Goal: Information Seeking & Learning: Learn about a topic

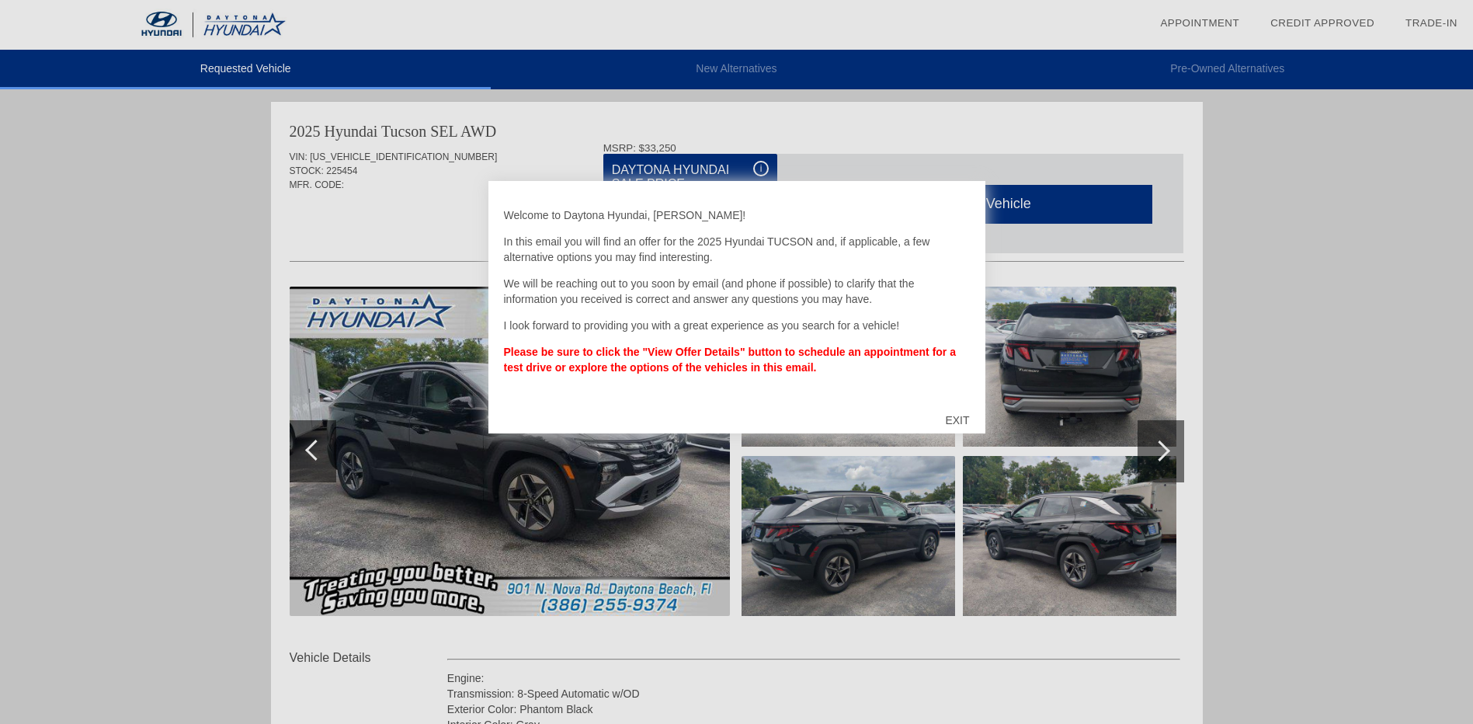
click at [955, 419] on div "EXIT" at bounding box center [956, 420] width 55 height 47
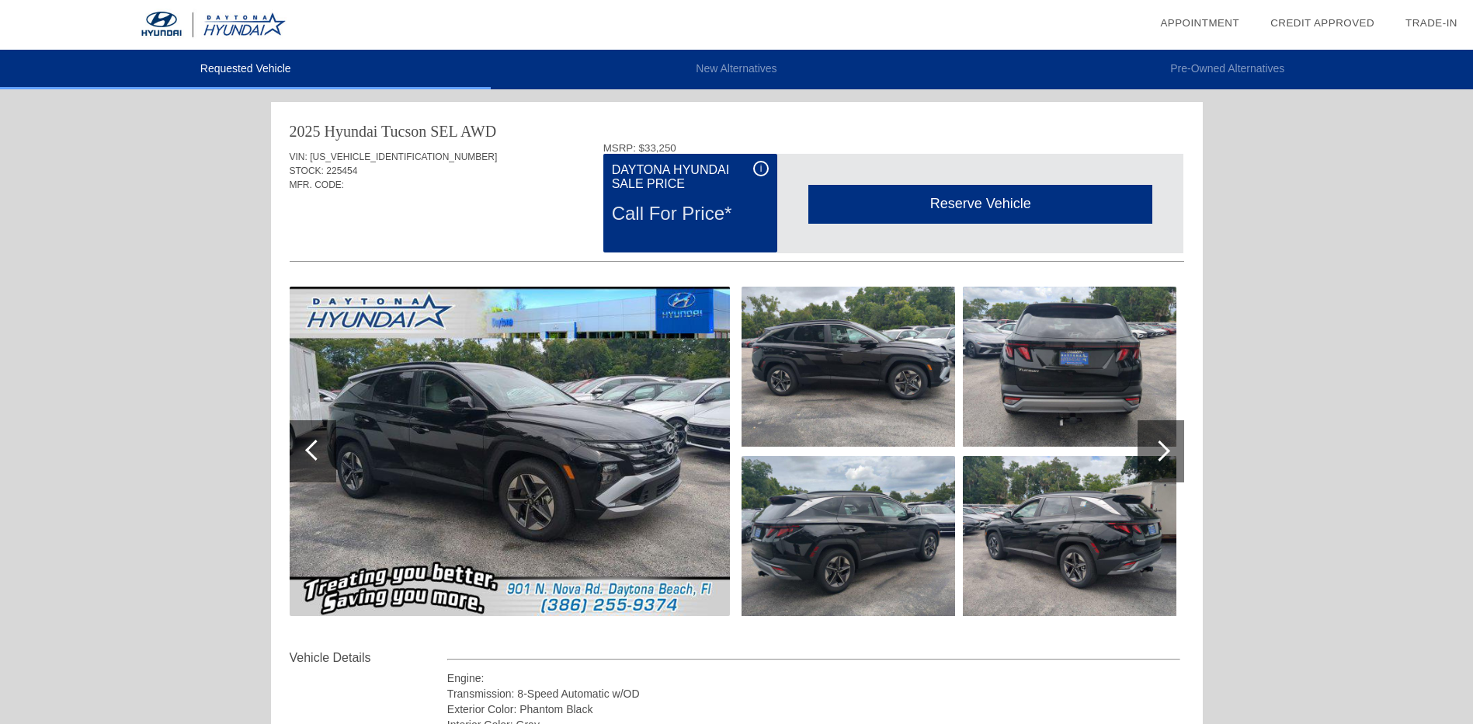
click at [760, 170] on span "i" at bounding box center [761, 168] width 2 height 11
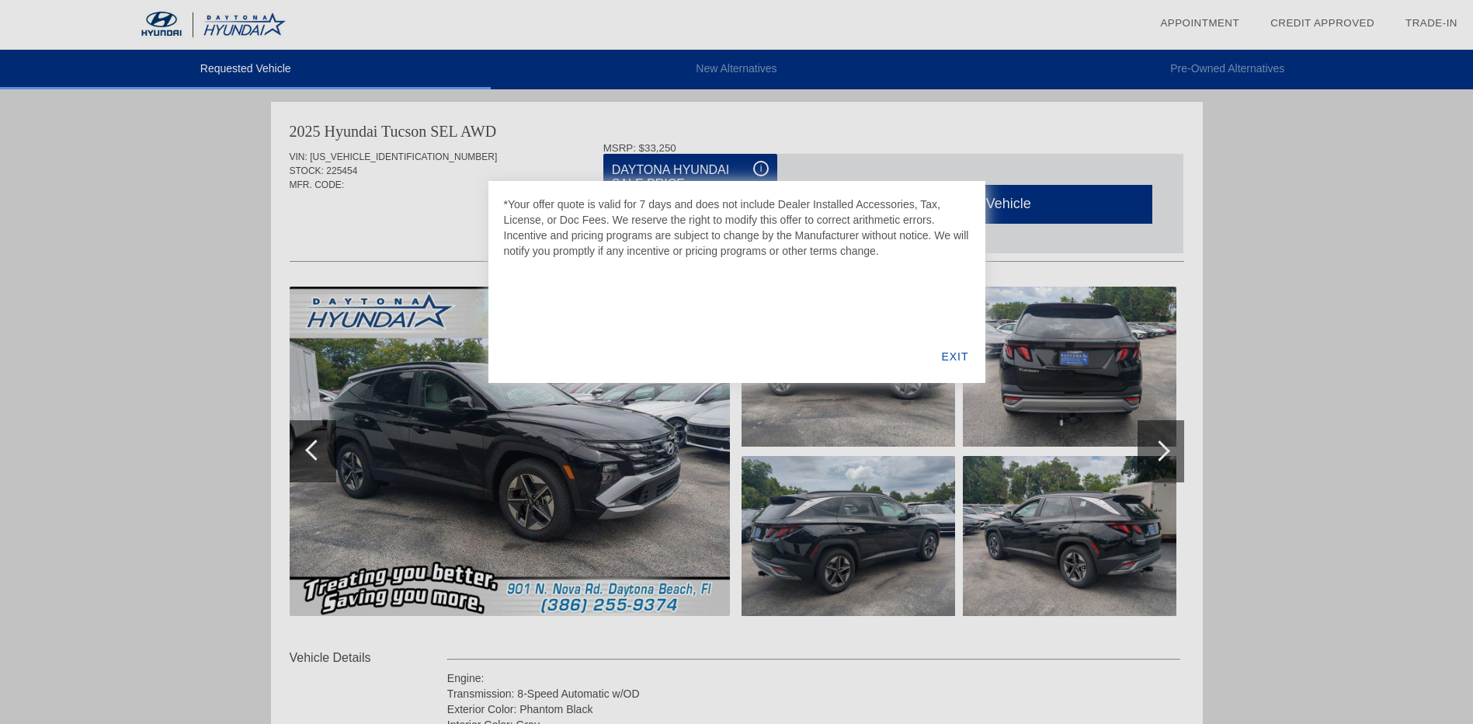
click at [869, 151] on div at bounding box center [736, 362] width 1473 height 724
click at [419, 214] on div at bounding box center [736, 362] width 1473 height 724
click at [948, 355] on div "EXIT" at bounding box center [955, 356] width 60 height 53
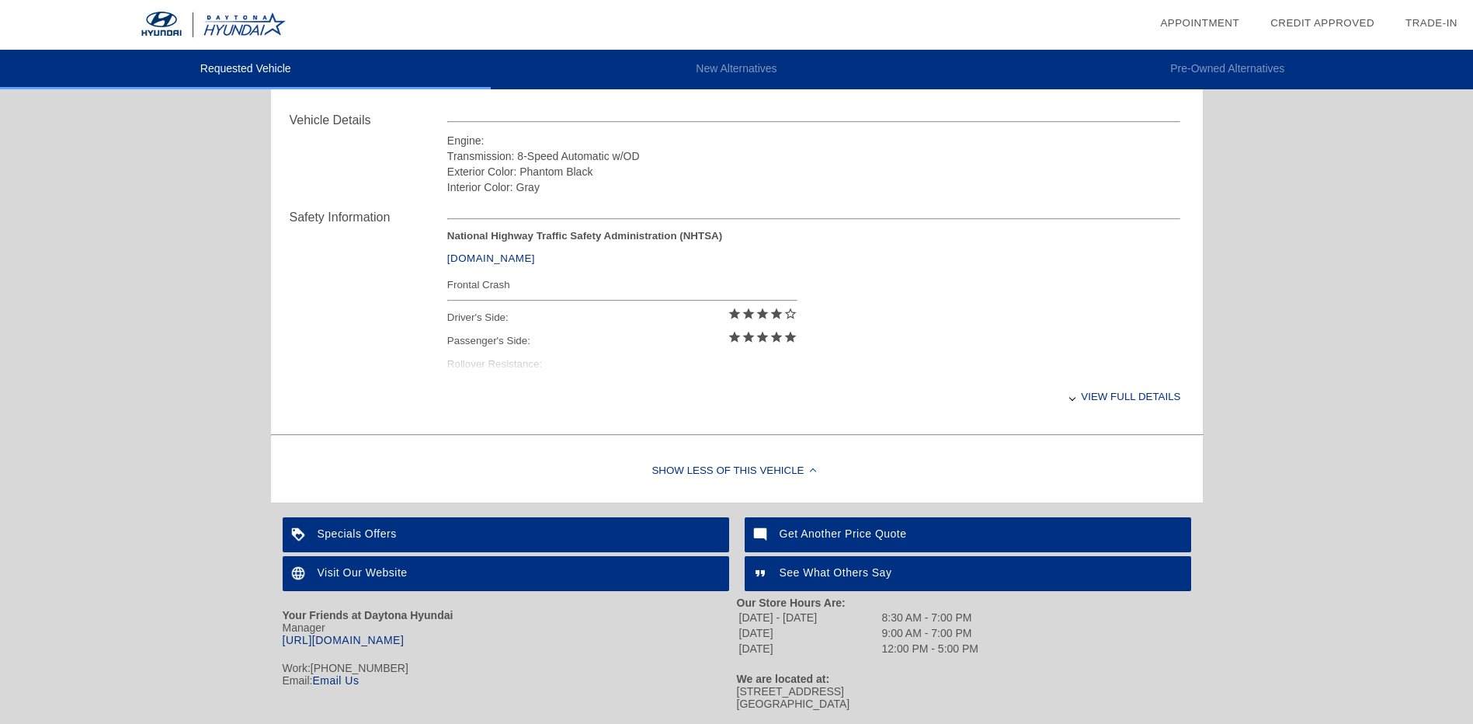
scroll to position [544, 0]
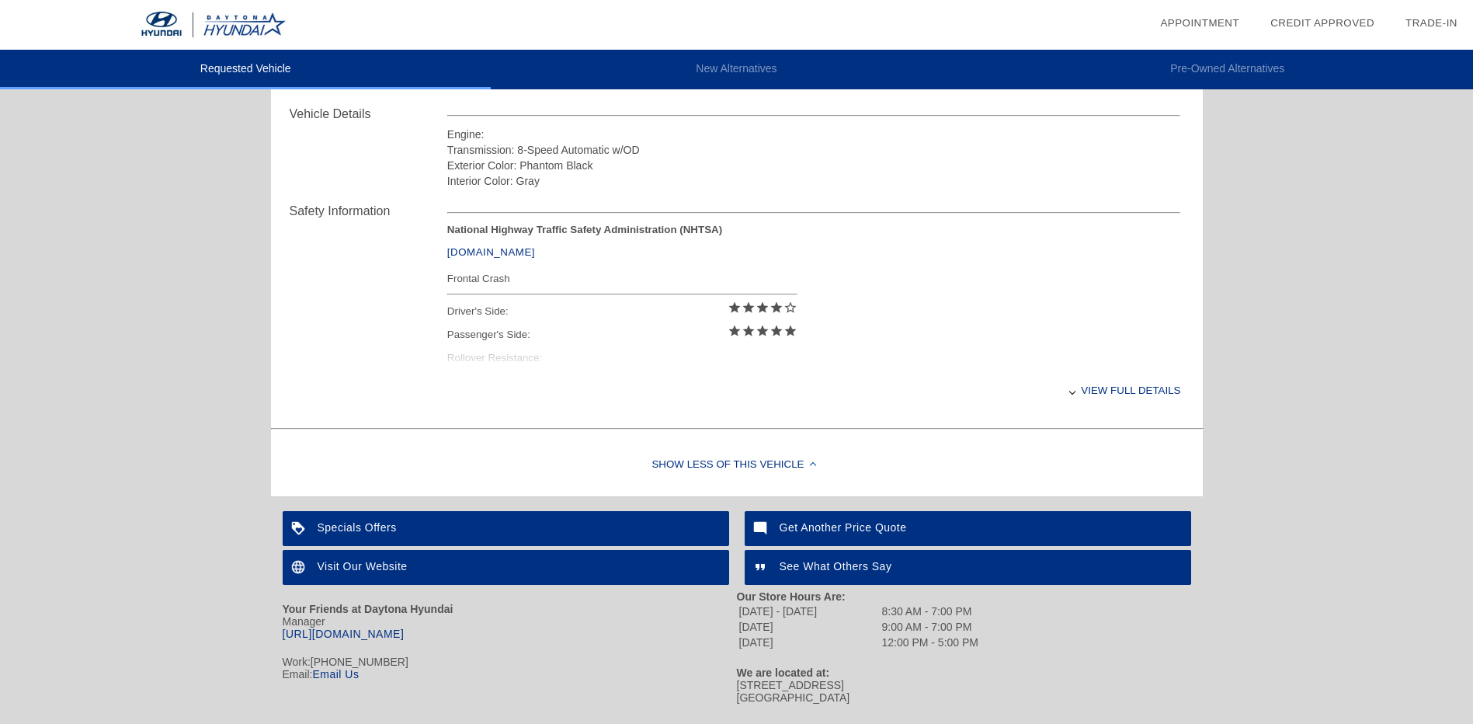
click at [374, 529] on div "Specials Offers" at bounding box center [506, 528] width 446 height 35
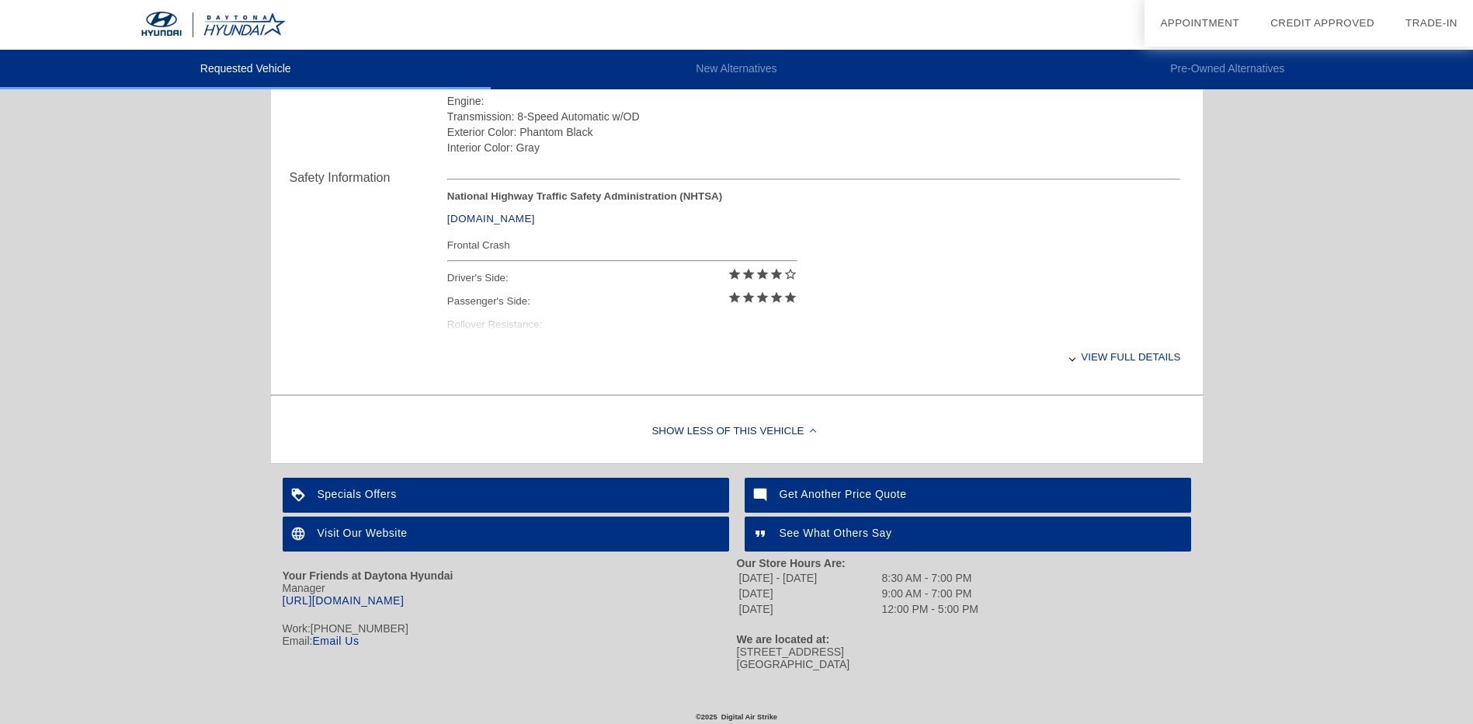
scroll to position [591, 0]
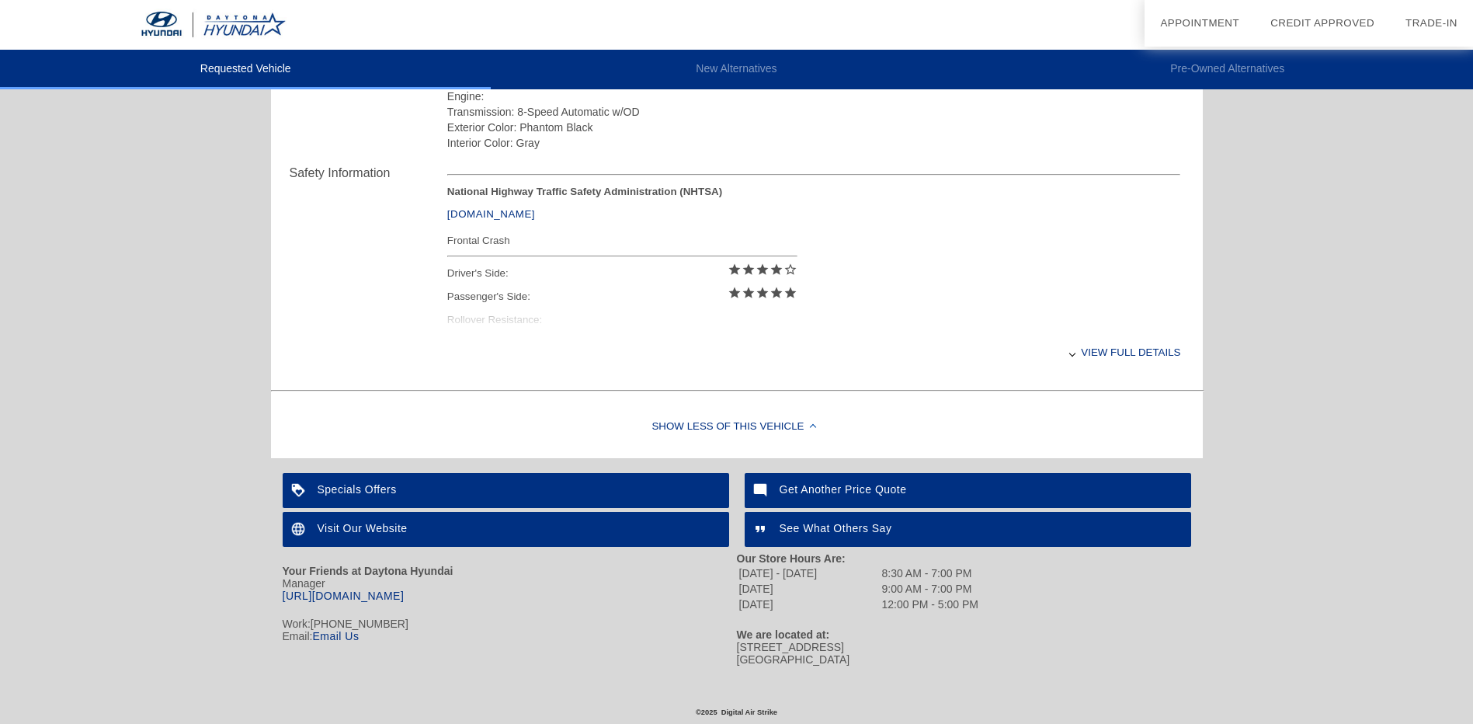
click at [1104, 347] on div "View full details" at bounding box center [814, 352] width 734 height 38
click at [1074, 350] on div at bounding box center [1071, 353] width 6 height 6
click at [1084, 344] on div "View full details" at bounding box center [814, 352] width 734 height 38
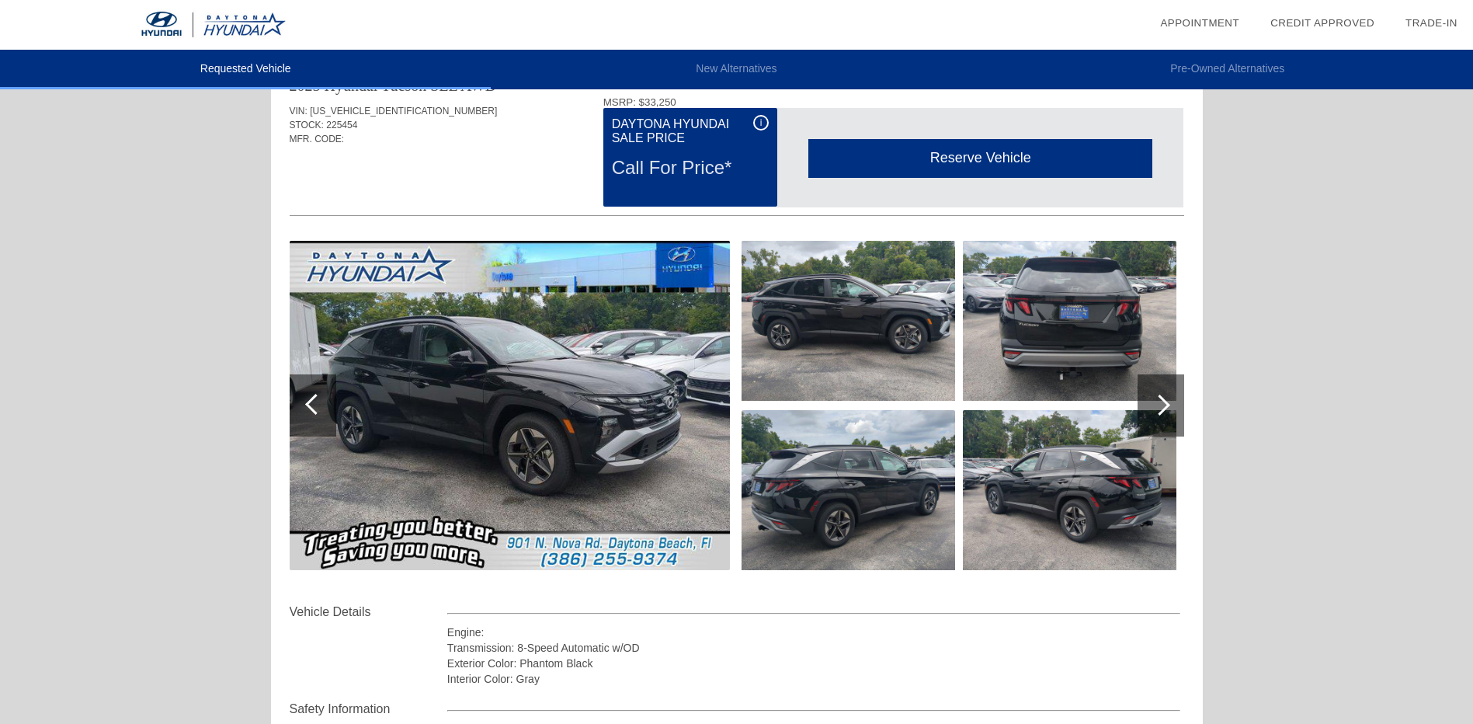
scroll to position [0, 0]
